Goal: Information Seeking & Learning: Learn about a topic

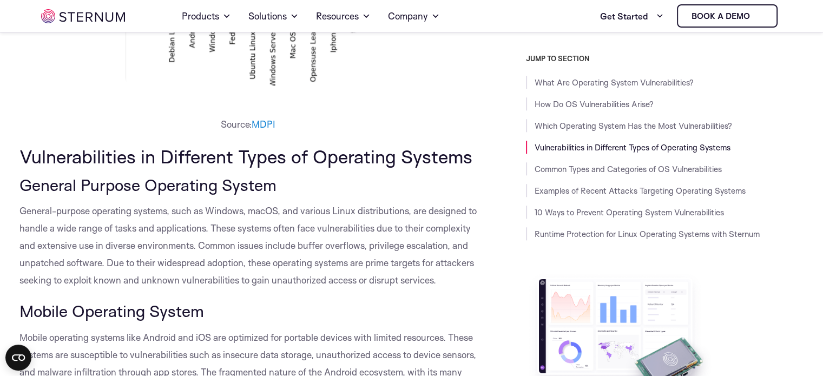
scroll to position [1073, 0]
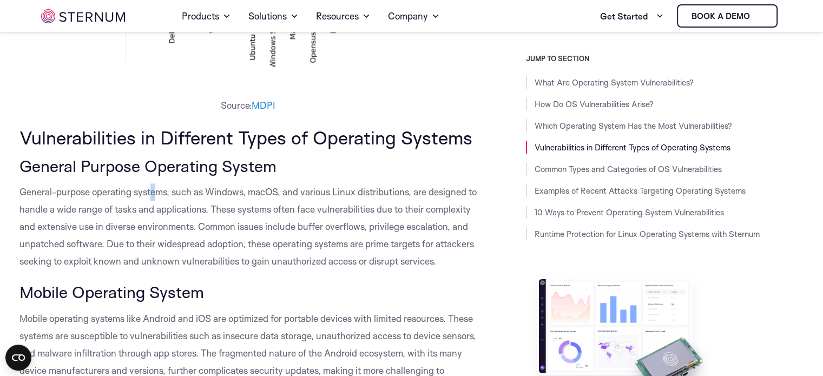
drag, startPoint x: 156, startPoint y: 197, endPoint x: 189, endPoint y: 199, distance: 33.1
click at [177, 198] on p "General-purpose operating systems, such as Windows, macOS, and various Linux di…" at bounding box center [247, 226] width 457 height 87
drag, startPoint x: 261, startPoint y: 207, endPoint x: 270, endPoint y: 209, distance: 10.1
click at [264, 207] on span "General-purpose operating systems, such as Windows, macOS, and various Linux di…" at bounding box center [247, 226] width 457 height 81
click at [281, 215] on p "General-purpose operating systems, such as Windows, macOS, and various Linux di…" at bounding box center [247, 226] width 457 height 87
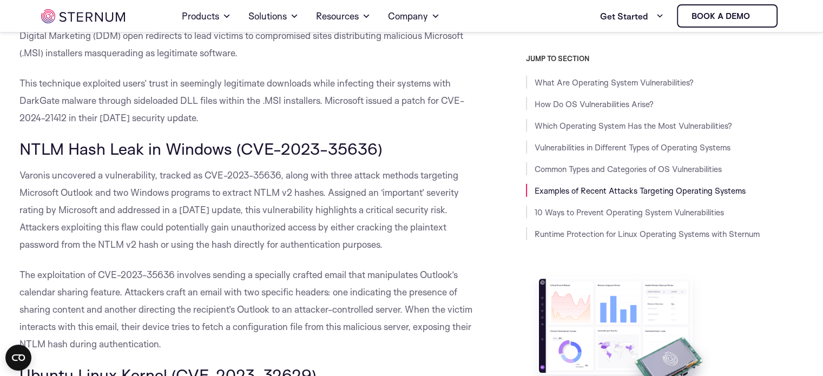
scroll to position [2912, 0]
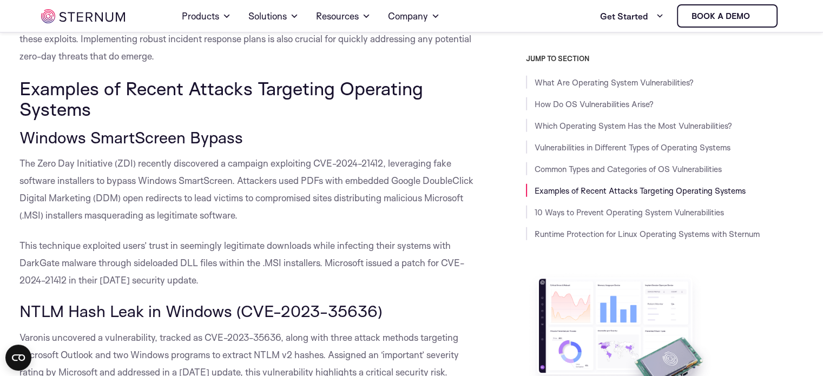
click at [122, 165] on div "What Are Operating System Vulnerabilities? Operating system vulnerabilities ref…" at bounding box center [247, 285] width 457 height 5798
click at [210, 185] on div "What Are Operating System Vulnerabilities? Operating system vulnerabilities ref…" at bounding box center [247, 285] width 457 height 5798
drag, startPoint x: 249, startPoint y: 188, endPoint x: 256, endPoint y: 190, distance: 7.5
click at [254, 190] on div "What Are Operating System Vulnerabilities? Operating system vulnerabilities ref…" at bounding box center [247, 285] width 457 height 5798
drag, startPoint x: 311, startPoint y: 216, endPoint x: 386, endPoint y: 232, distance: 75.8
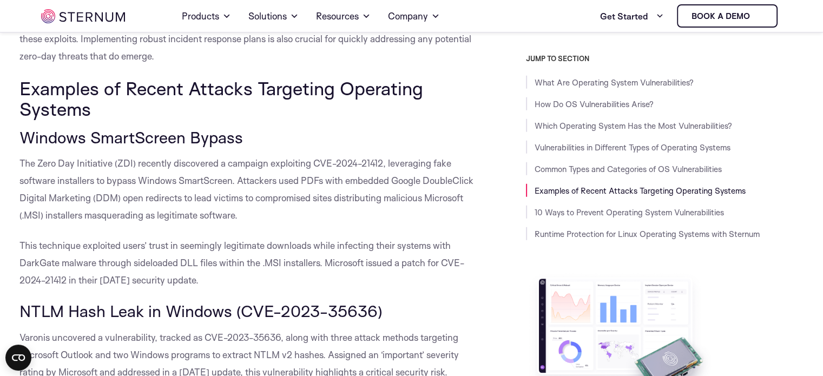
click at [313, 216] on span "The Zero Day Initiative (ZDI) recently discovered a campaign exploiting CVE-202…" at bounding box center [246, 188] width 454 height 63
